Goal: Information Seeking & Learning: Learn about a topic

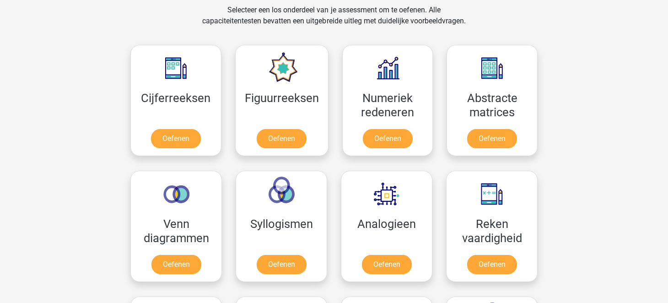
scroll to position [394, 0]
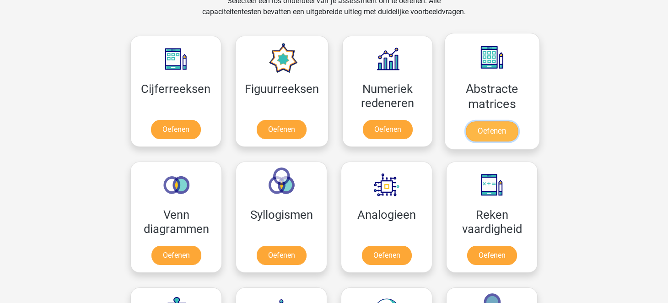
click at [495, 131] on link "Oefenen" at bounding box center [492, 131] width 52 height 20
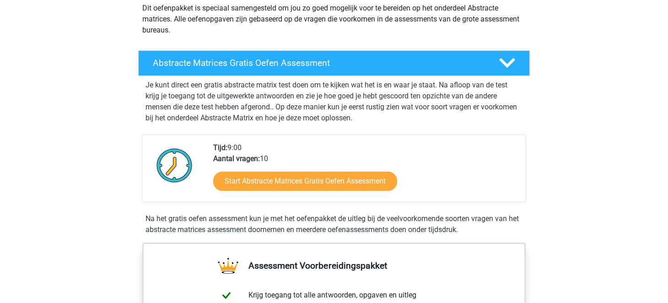
scroll to position [115, 0]
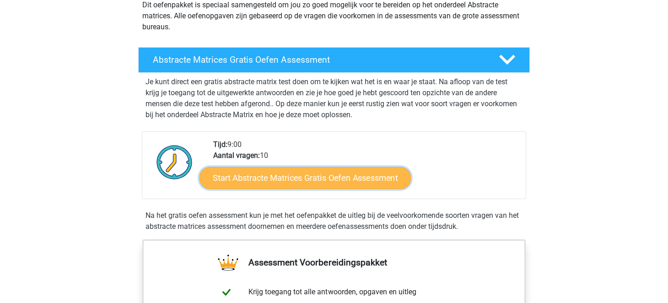
click at [356, 173] on link "Start Abstracte Matrices Gratis Oefen Assessment" at bounding box center [305, 178] width 211 height 22
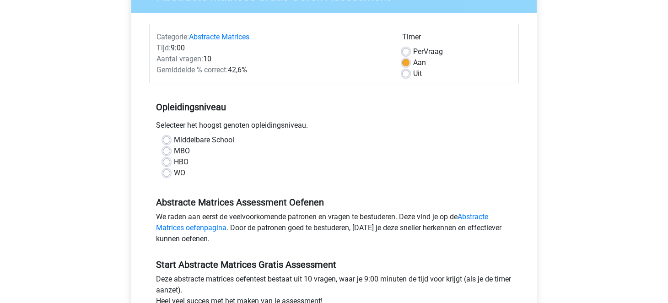
scroll to position [92, 0]
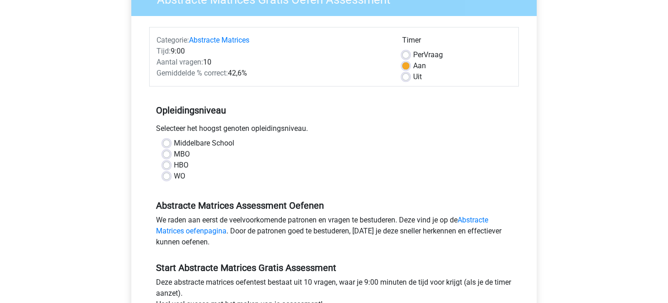
click at [174, 153] on label "MBO" at bounding box center [182, 154] width 16 height 11
click at [168, 153] on input "MBO" at bounding box center [166, 153] width 7 height 9
radio input "true"
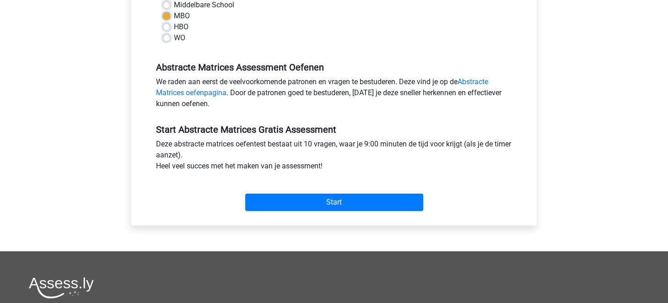
scroll to position [233, 0]
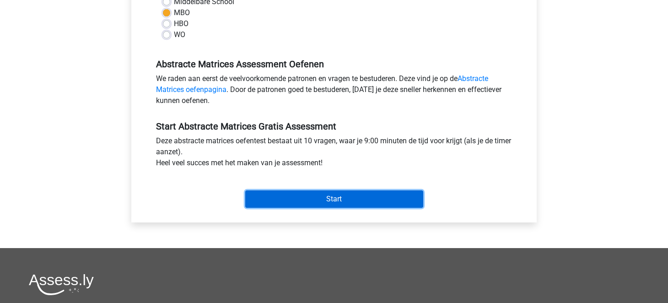
click at [321, 198] on input "Start" at bounding box center [334, 198] width 178 height 17
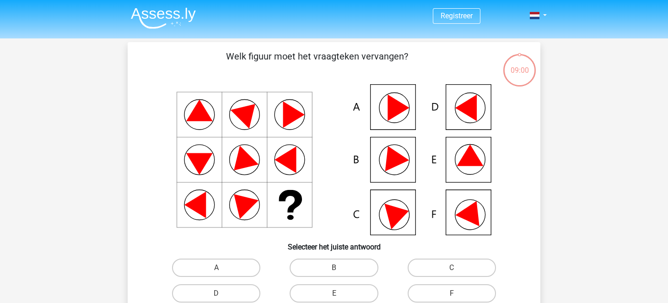
scroll to position [10, 0]
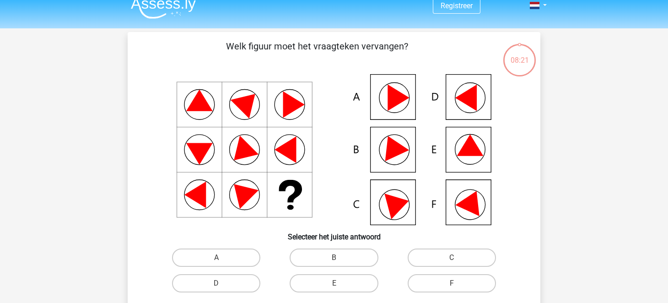
click at [250, 162] on icon at bounding box center [334, 149] width 369 height 151
click at [233, 285] on label "D" at bounding box center [216, 283] width 88 height 18
click at [222, 285] on input "D" at bounding box center [219, 286] width 6 height 6
radio input "true"
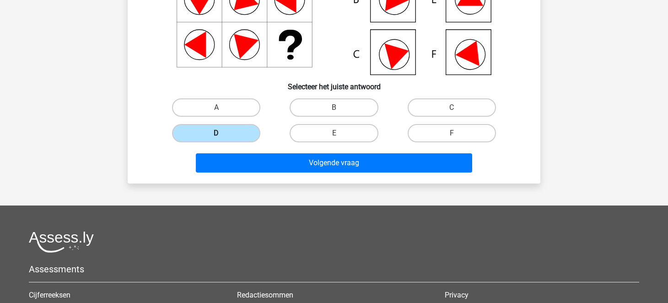
scroll to position [179, 0]
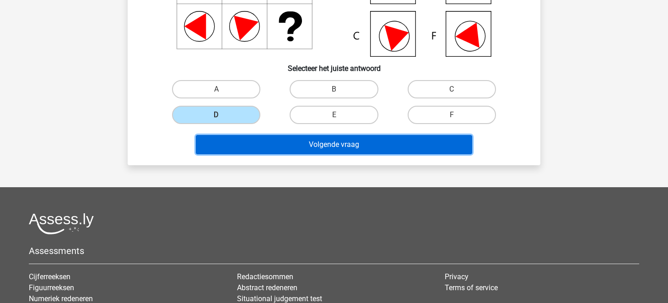
click at [351, 141] on button "Volgende vraag" at bounding box center [334, 144] width 277 height 19
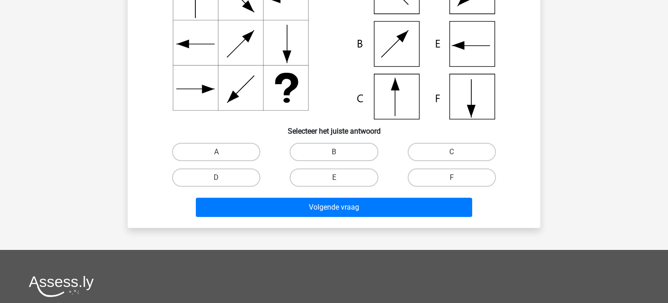
scroll to position [116, 0]
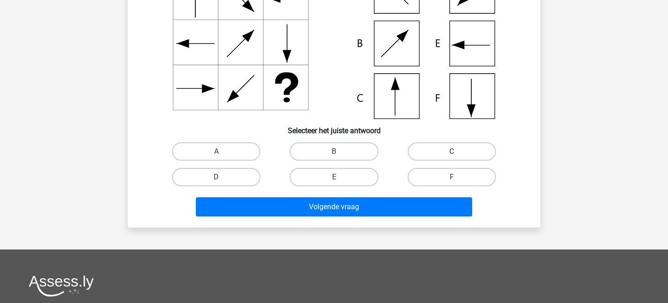
click at [438, 155] on label "C" at bounding box center [452, 151] width 88 height 18
click at [452, 155] on input "C" at bounding box center [455, 154] width 6 height 6
radio input "true"
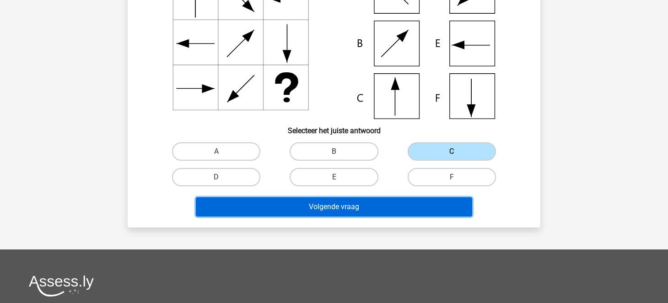
click at [381, 206] on button "Volgende vraag" at bounding box center [334, 206] width 277 height 19
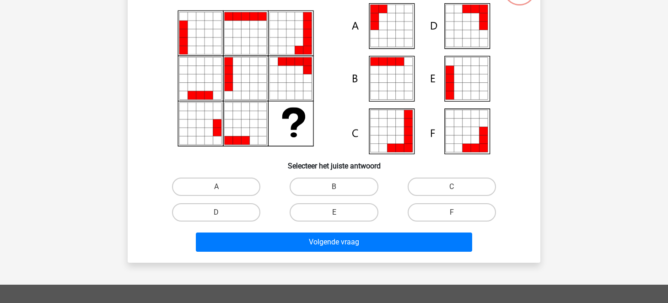
scroll to position [42, 0]
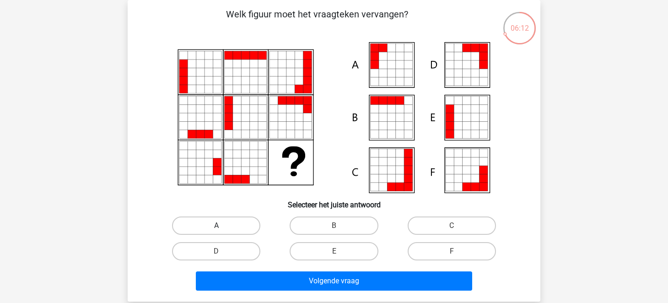
click at [230, 223] on label "A" at bounding box center [216, 225] width 88 height 18
click at [222, 226] on input "A" at bounding box center [219, 229] width 6 height 6
radio input "true"
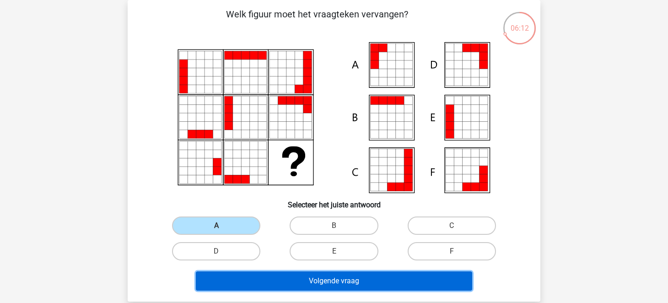
click at [338, 275] on button "Volgende vraag" at bounding box center [334, 280] width 277 height 19
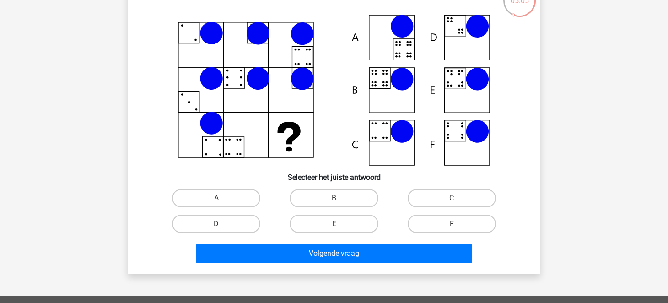
scroll to position [75, 0]
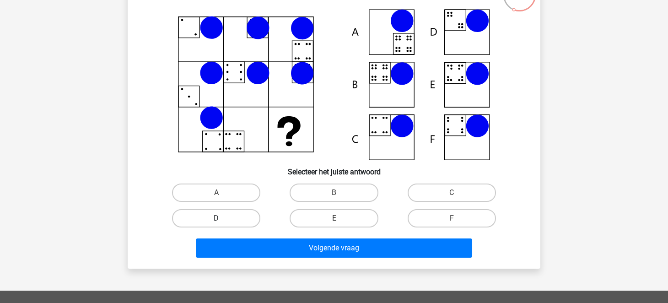
click at [247, 214] on label "D" at bounding box center [216, 218] width 88 height 18
click at [222, 218] on input "D" at bounding box center [219, 221] width 6 height 6
radio input "true"
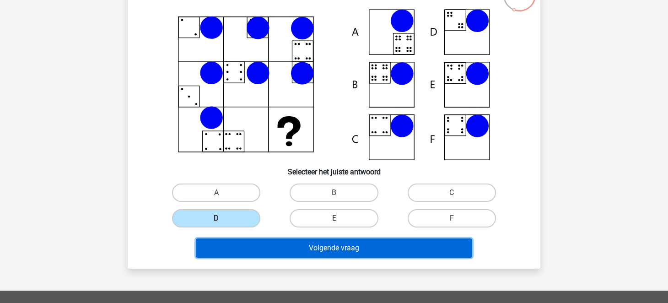
click at [353, 249] on button "Volgende vraag" at bounding box center [334, 247] width 277 height 19
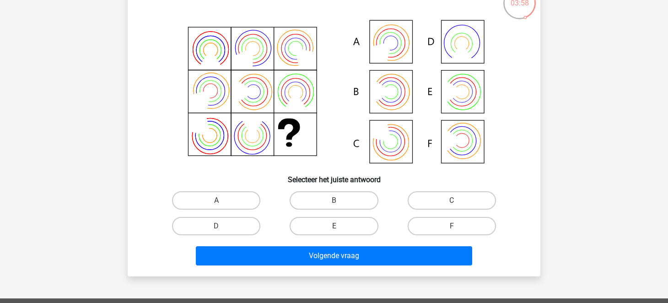
scroll to position [68, 0]
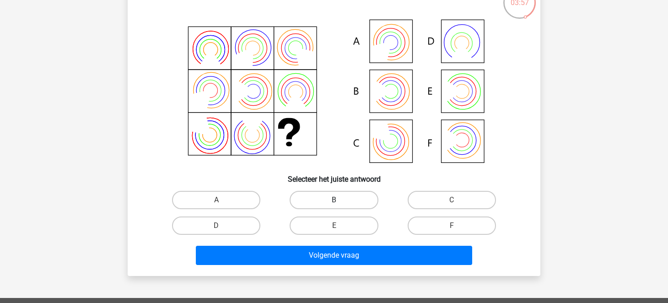
click at [353, 199] on label "B" at bounding box center [334, 200] width 88 height 18
click at [340, 200] on input "B" at bounding box center [337, 203] width 6 height 6
radio input "true"
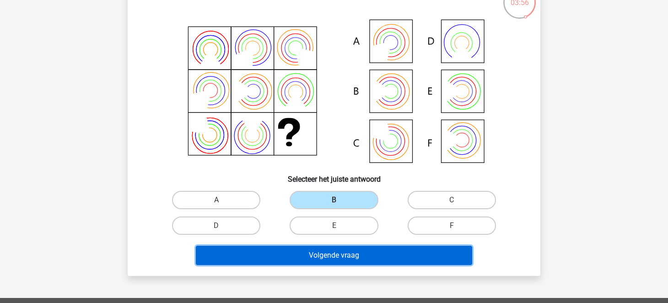
click at [359, 252] on button "Volgende vraag" at bounding box center [334, 255] width 277 height 19
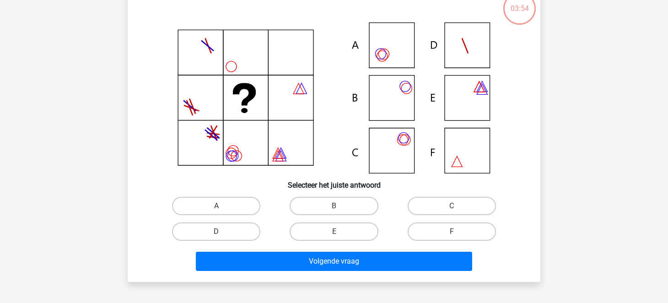
scroll to position [42, 0]
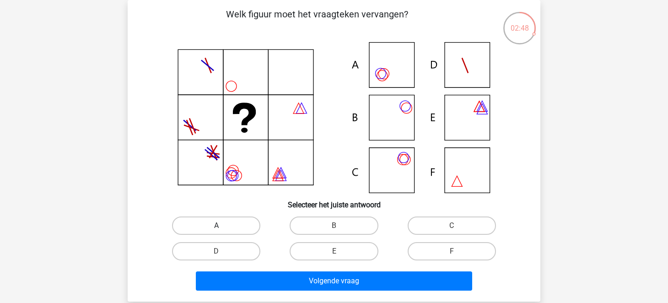
click at [243, 231] on label "A" at bounding box center [216, 225] width 88 height 18
click at [222, 231] on input "A" at bounding box center [219, 229] width 6 height 6
radio input "true"
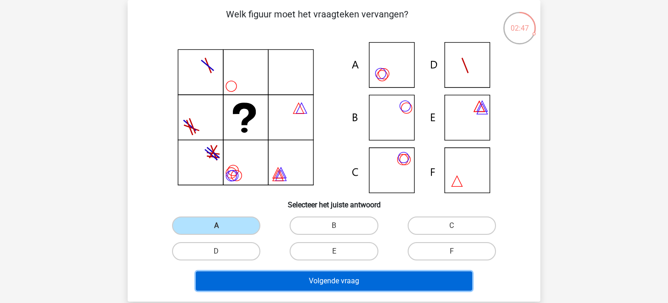
click at [316, 283] on button "Volgende vraag" at bounding box center [334, 280] width 277 height 19
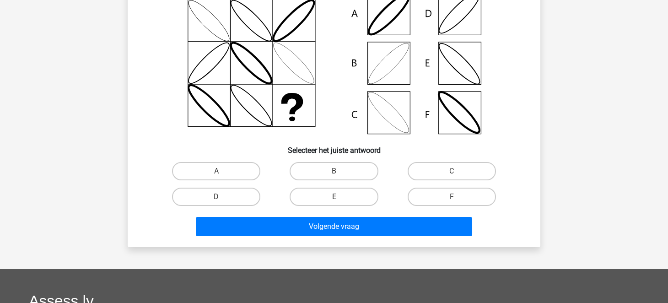
scroll to position [98, 0]
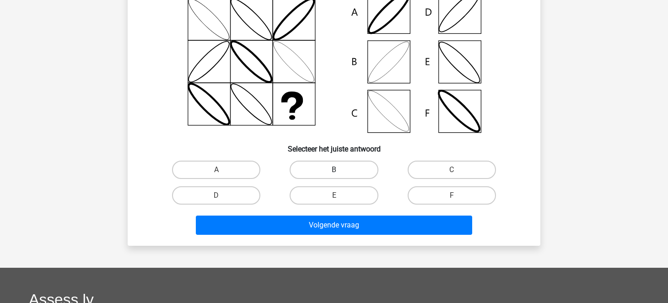
click at [348, 167] on label "B" at bounding box center [334, 170] width 88 height 18
click at [340, 170] on input "B" at bounding box center [337, 173] width 6 height 6
radio input "true"
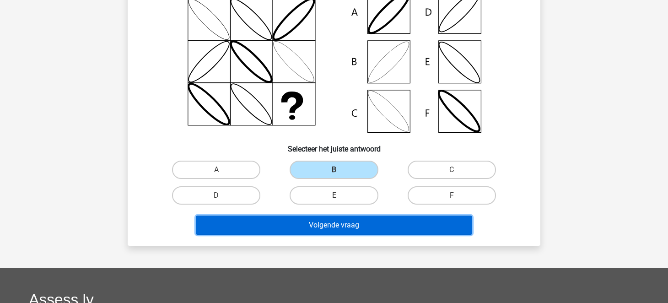
click at [375, 219] on button "Volgende vraag" at bounding box center [334, 225] width 277 height 19
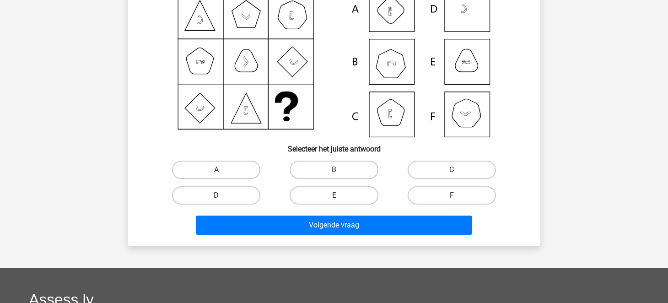
scroll to position [100, 0]
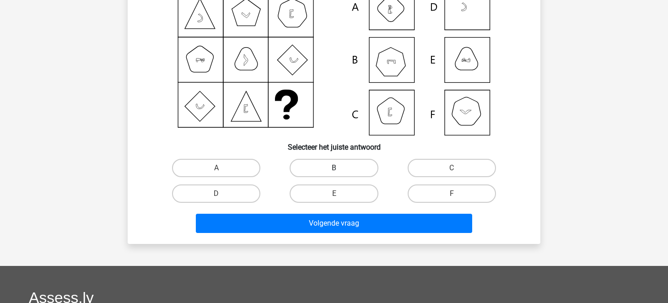
click at [356, 162] on label "B" at bounding box center [334, 168] width 88 height 18
click at [340, 168] on input "B" at bounding box center [337, 171] width 6 height 6
radio input "true"
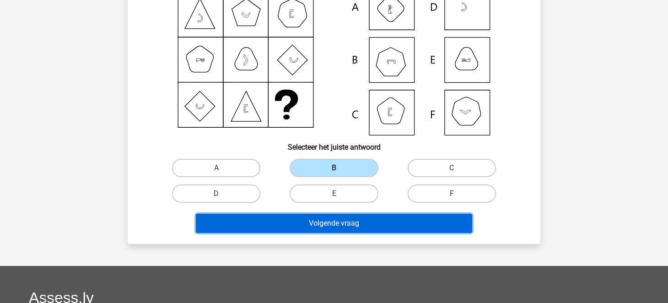
click at [362, 218] on button "Volgende vraag" at bounding box center [334, 223] width 277 height 19
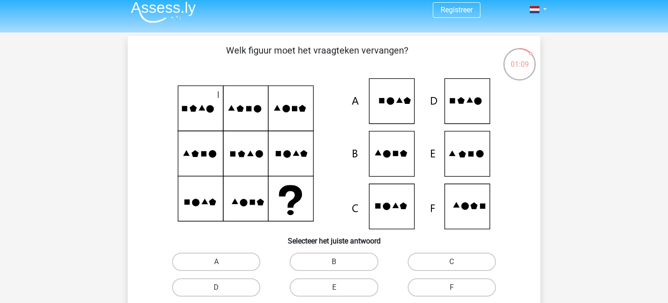
scroll to position [6, 0]
click at [358, 283] on label "E" at bounding box center [334, 287] width 88 height 18
click at [340, 287] on input "E" at bounding box center [337, 290] width 6 height 6
radio input "true"
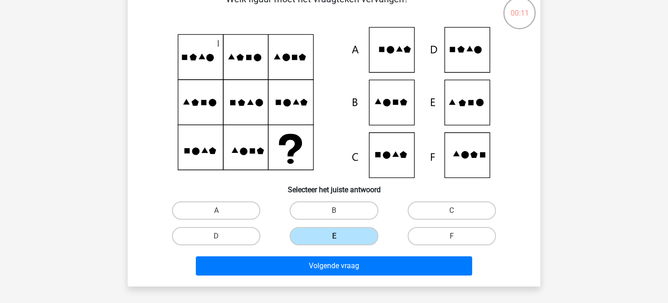
scroll to position [64, 0]
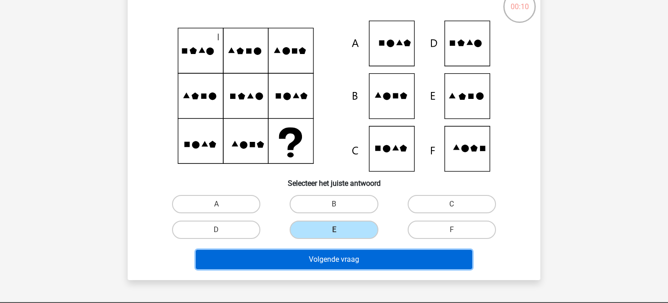
click at [358, 255] on button "Volgende vraag" at bounding box center [334, 259] width 277 height 19
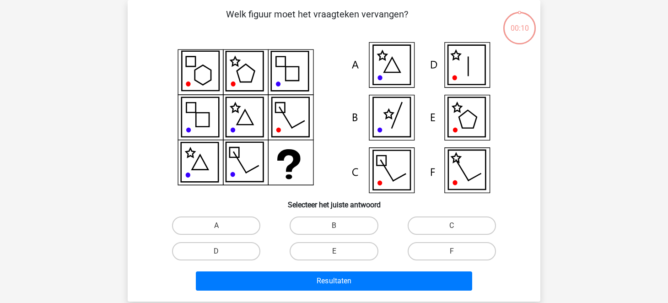
scroll to position [42, 0]
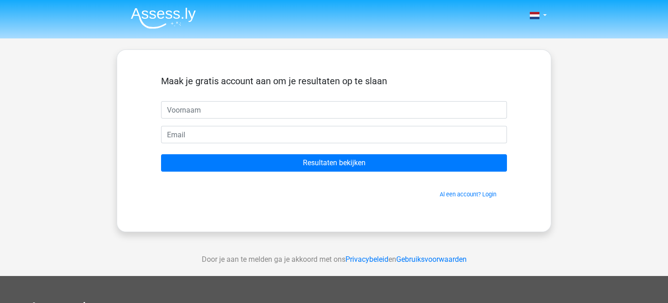
scroll to position [3, 0]
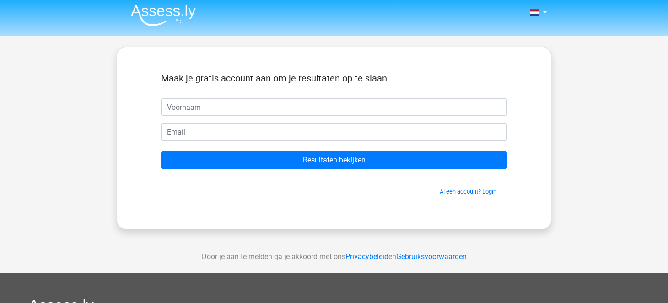
click at [380, 113] on input "text" at bounding box center [334, 106] width 346 height 17
type input "[PERSON_NAME]"
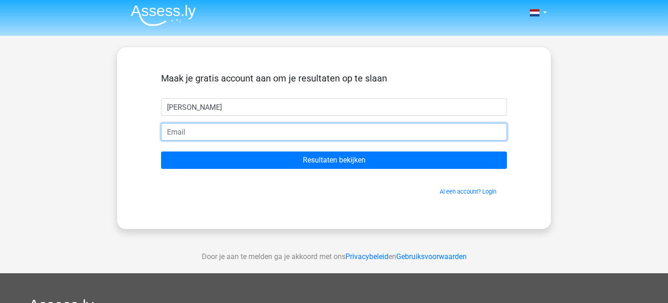
click at [225, 135] on input "email" at bounding box center [334, 131] width 346 height 17
type input "[PERSON_NAME][EMAIL_ADDRESS][DOMAIN_NAME]"
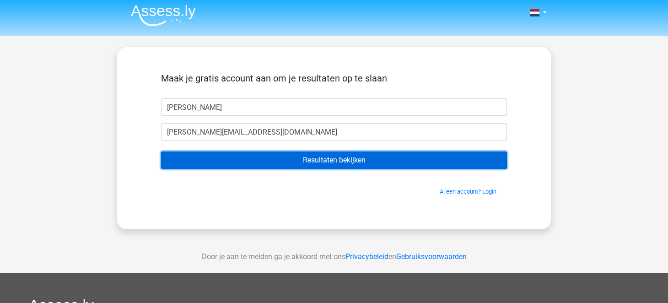
click at [307, 158] on input "Resultaten bekijken" at bounding box center [334, 159] width 346 height 17
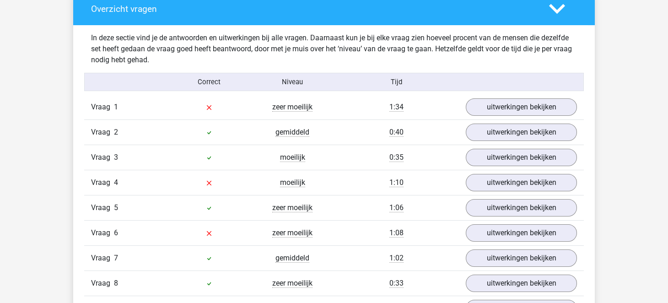
scroll to position [701, 0]
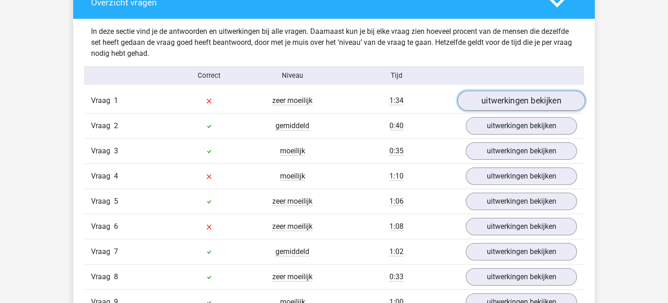
click at [515, 107] on link "uitwerkingen bekijken" at bounding box center [522, 101] width 128 height 20
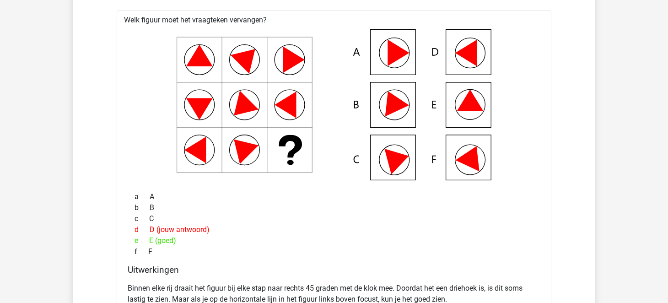
scroll to position [815, 0]
click at [515, 107] on icon at bounding box center [334, 104] width 406 height 151
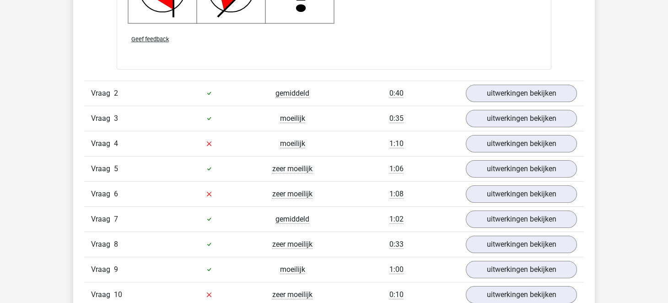
scroll to position [1341, 0]
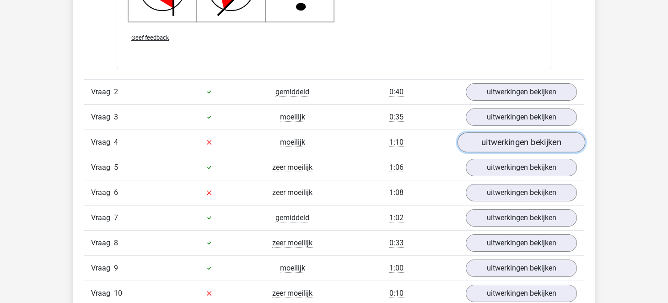
click at [502, 140] on link "uitwerkingen bekijken" at bounding box center [522, 142] width 128 height 20
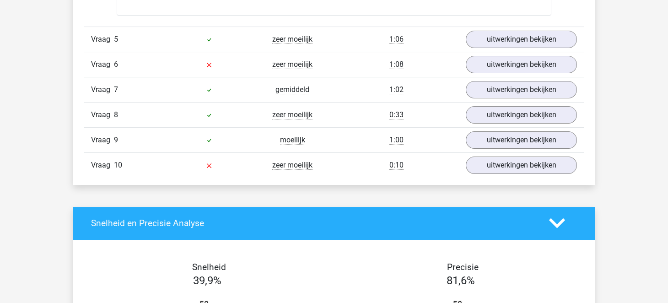
scroll to position [1857, 0]
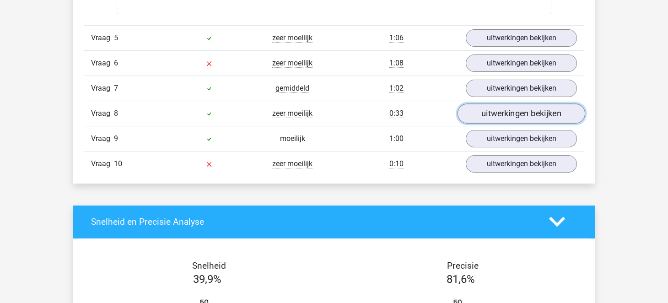
click at [492, 114] on link "uitwerkingen bekijken" at bounding box center [522, 113] width 128 height 20
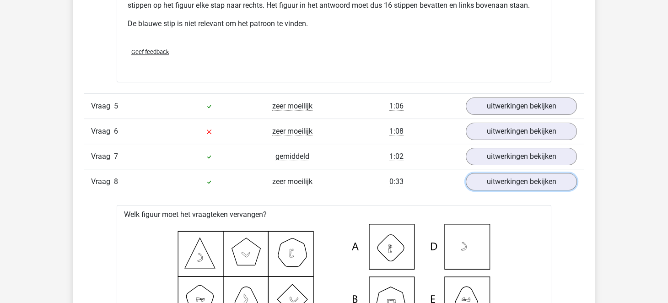
scroll to position [1789, 0]
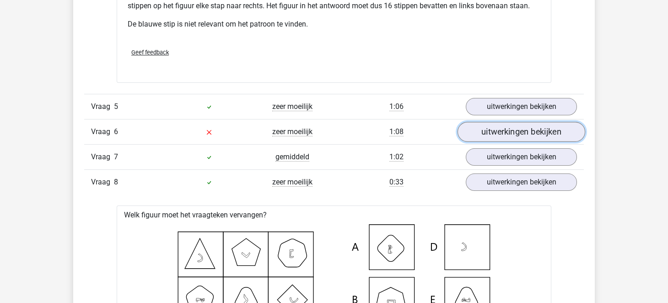
click at [492, 128] on link "uitwerkingen bekijken" at bounding box center [522, 132] width 128 height 20
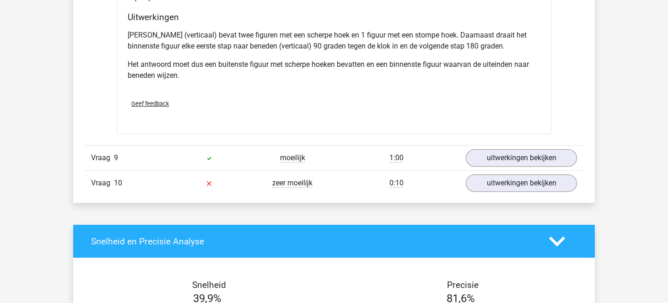
scroll to position [2624, 0]
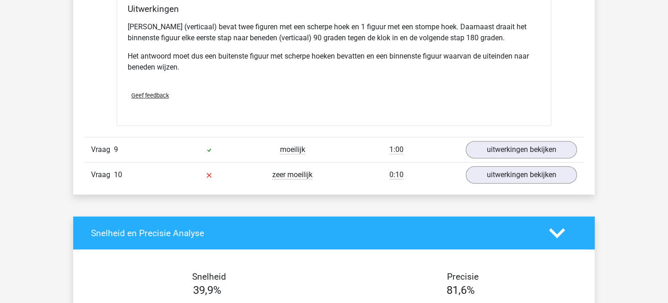
click at [495, 162] on div "Vraag 10 zeer moeilijk 0:10 uitwerkingen bekijken" at bounding box center [334, 174] width 500 height 25
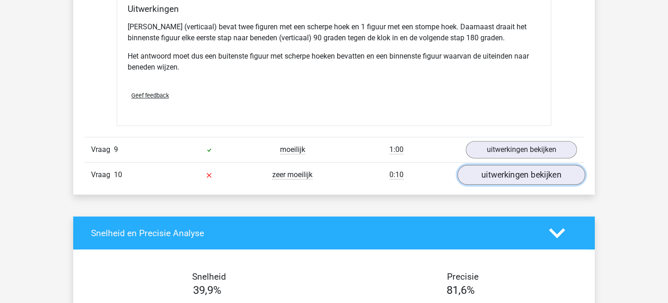
click at [497, 165] on link "uitwerkingen bekijken" at bounding box center [522, 175] width 128 height 20
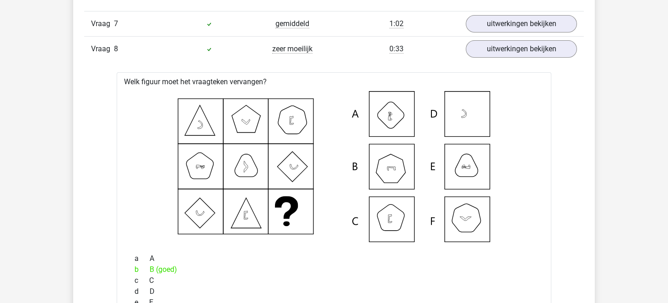
scroll to position [2301, 0]
